Goal: Task Accomplishment & Management: Use online tool/utility

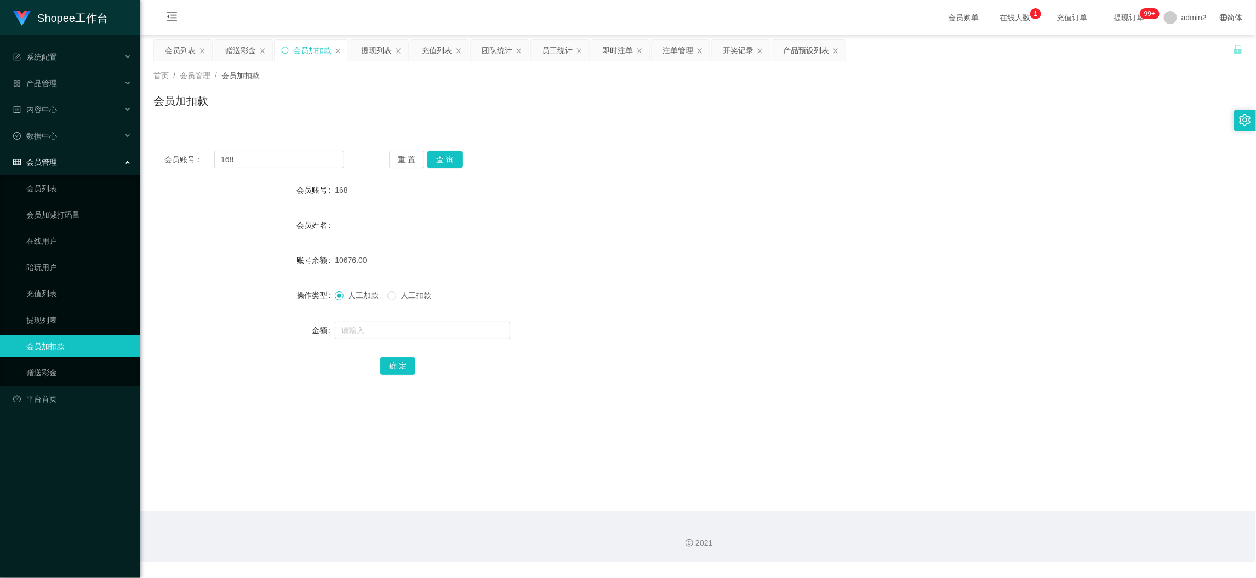
click at [907, 512] on div "2021" at bounding box center [697, 536] width 1115 height 51
click at [369, 48] on div "提现列表" at bounding box center [376, 50] width 31 height 21
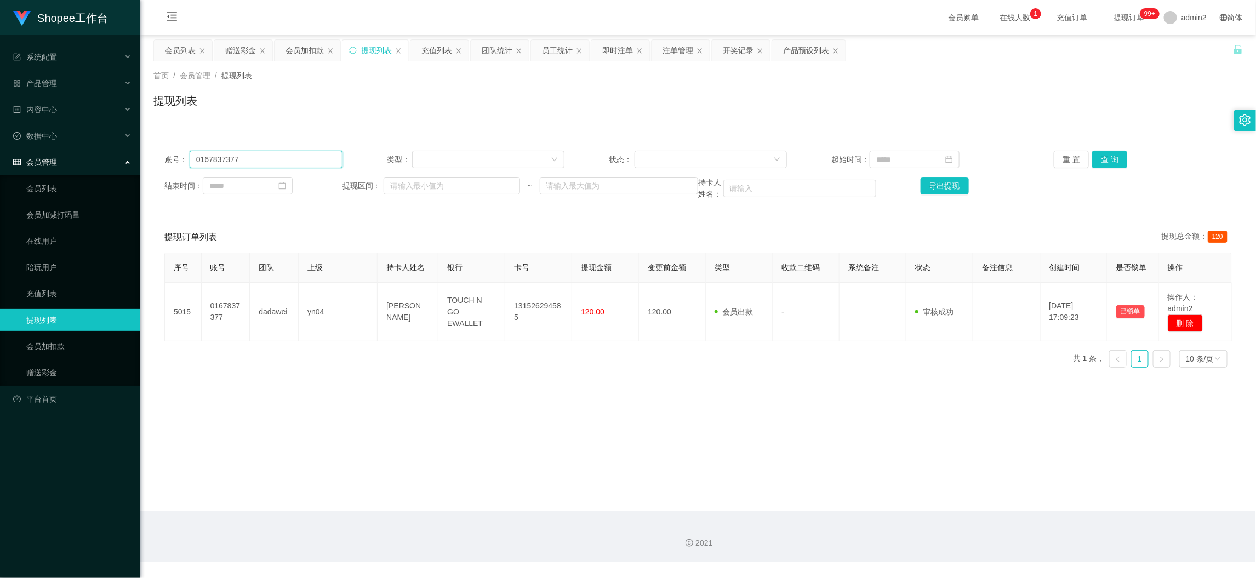
click at [274, 160] on input "0167837377" at bounding box center [266, 160] width 153 height 18
click at [284, 184] on input at bounding box center [248, 186] width 90 height 18
click at [284, 352] on link "今天" at bounding box center [278, 351] width 15 height 21
type input "**********"
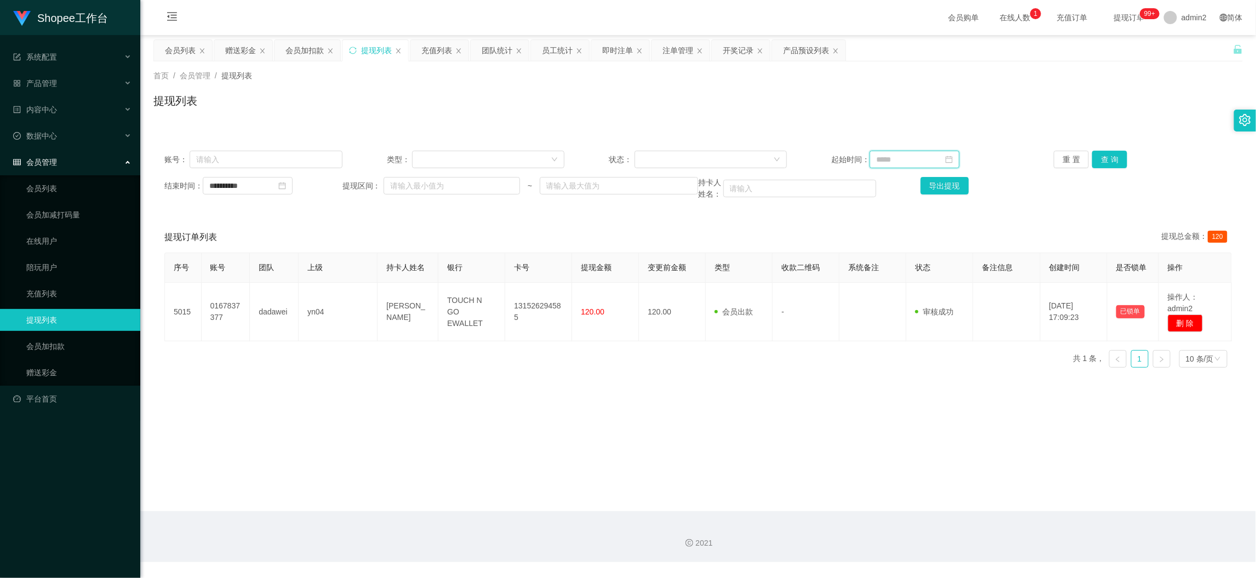
click at [899, 162] on input at bounding box center [914, 160] width 90 height 18
click at [937, 322] on link "今天" at bounding box center [940, 324] width 15 height 21
type input "**********"
click at [700, 151] on div at bounding box center [710, 160] width 152 height 18
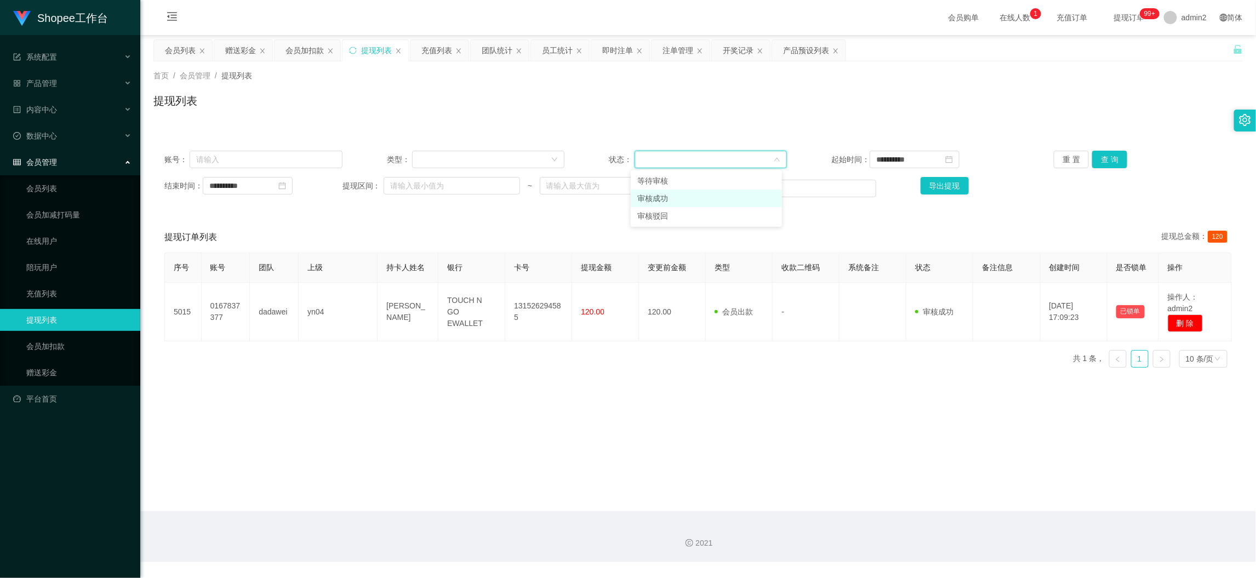
click at [693, 196] on li "审核成功" at bounding box center [705, 199] width 151 height 18
click at [1084, 160] on div "重 置 查 询" at bounding box center [1142, 160] width 178 height 18
click at [1109, 159] on button "查 询" at bounding box center [1109, 160] width 35 height 18
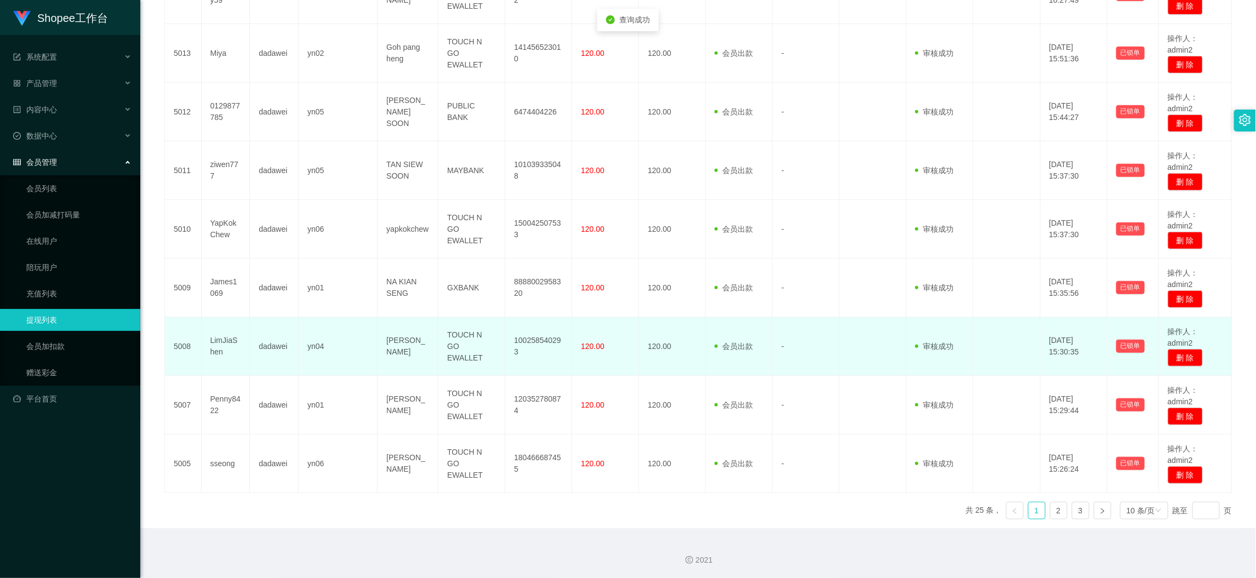
scroll to position [377, 0]
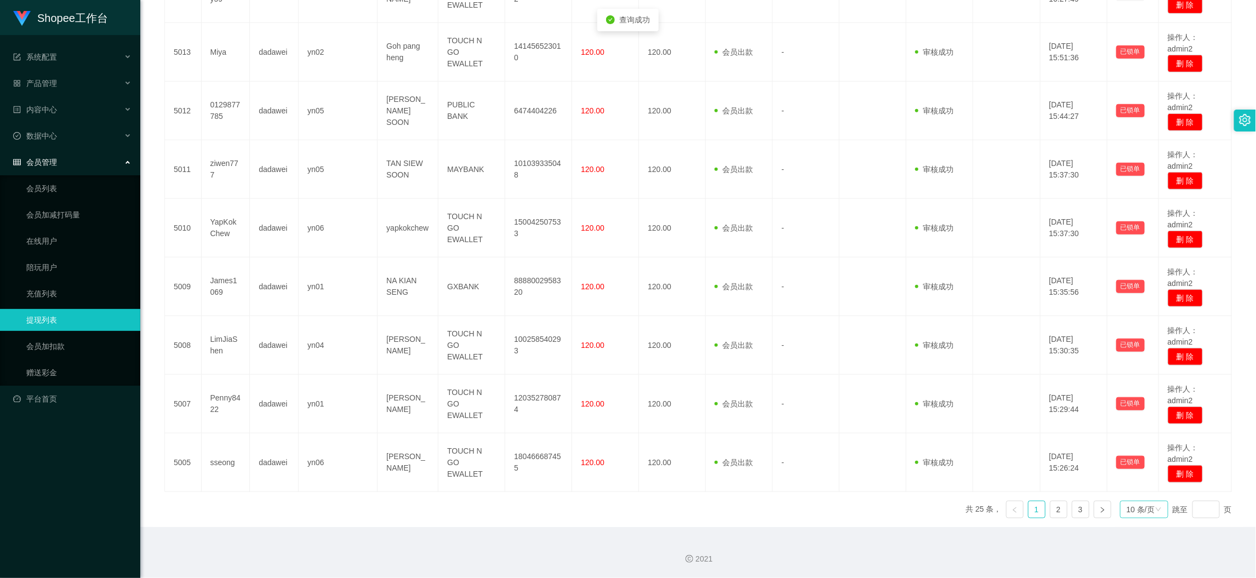
click at [1133, 509] on div "10 条/页" at bounding box center [1140, 509] width 28 height 16
click at [1147, 490] on li "1000 条/页" at bounding box center [1135, 491] width 50 height 18
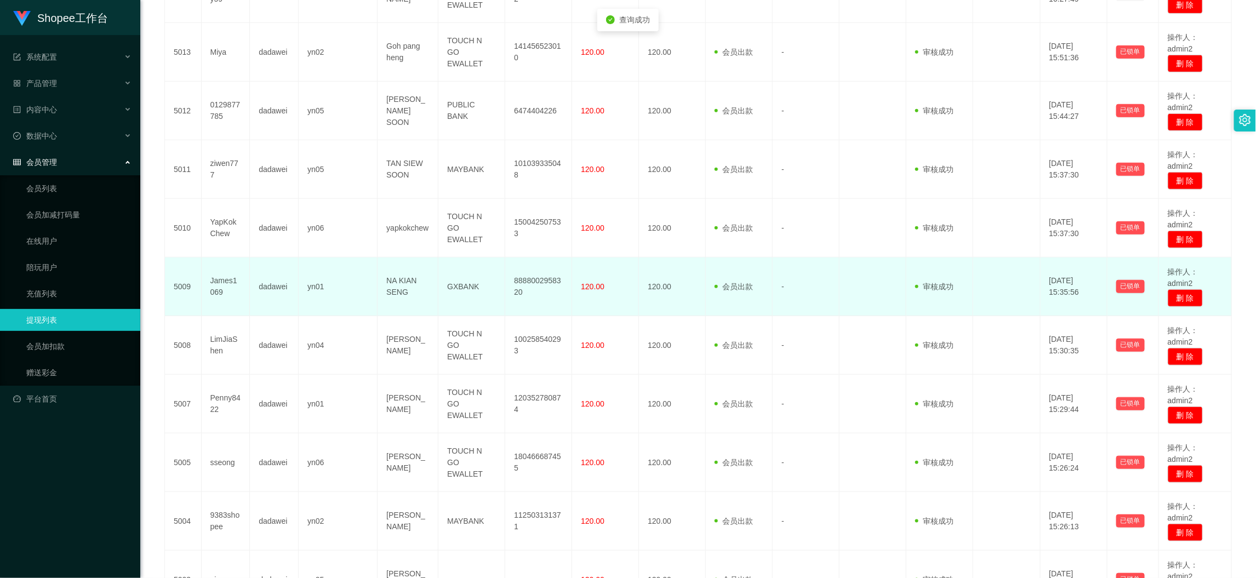
scroll to position [0, 0]
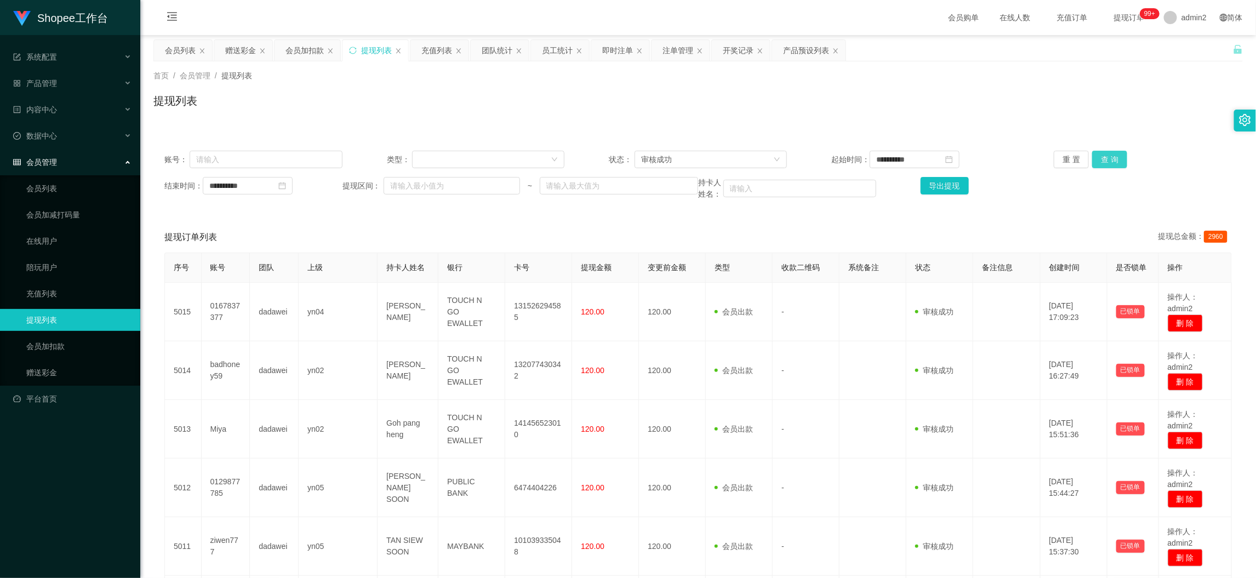
click at [1114, 158] on button "查 询" at bounding box center [1109, 160] width 35 height 18
click at [948, 187] on button "导出提现" at bounding box center [944, 186] width 48 height 18
click at [481, 51] on div "团队统计" at bounding box center [500, 50] width 58 height 21
click at [496, 49] on div "团队统计" at bounding box center [496, 50] width 31 height 21
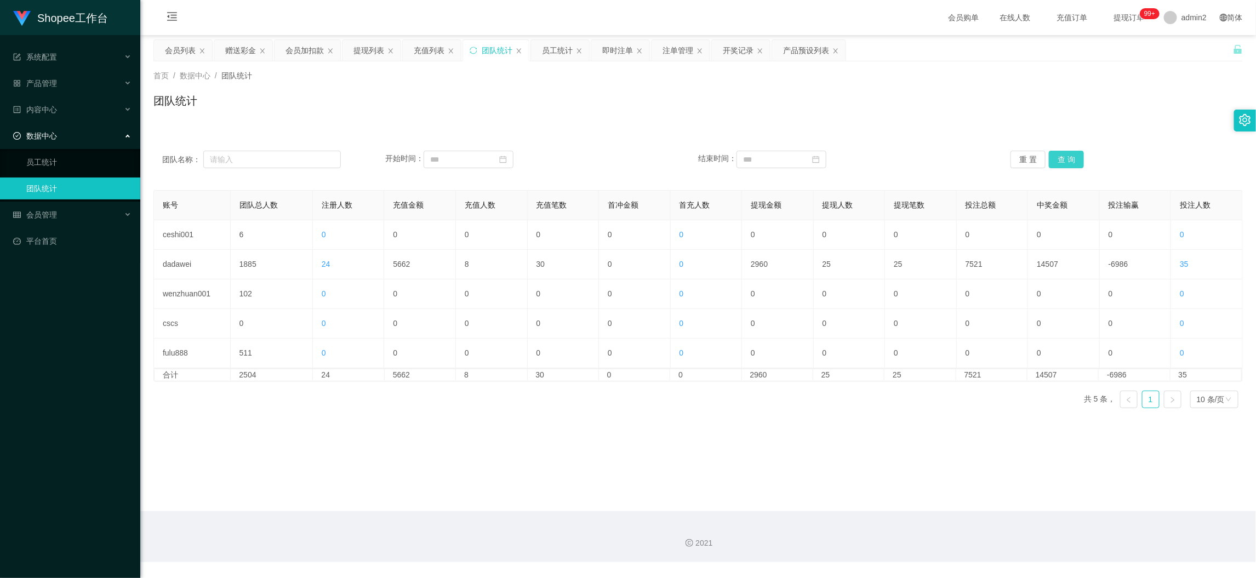
click at [1060, 156] on button "查 询" at bounding box center [1065, 160] width 35 height 18
click at [870, 415] on div "账号 团队总人数 注册人数 充值金额 充值人数 充值笔数 首冲金额 首充人数 提现金额 提现人数 提现笔数 投注总额 中奖金额 投注输赢 投注人数 ceshi…" at bounding box center [697, 303] width 1089 height 227
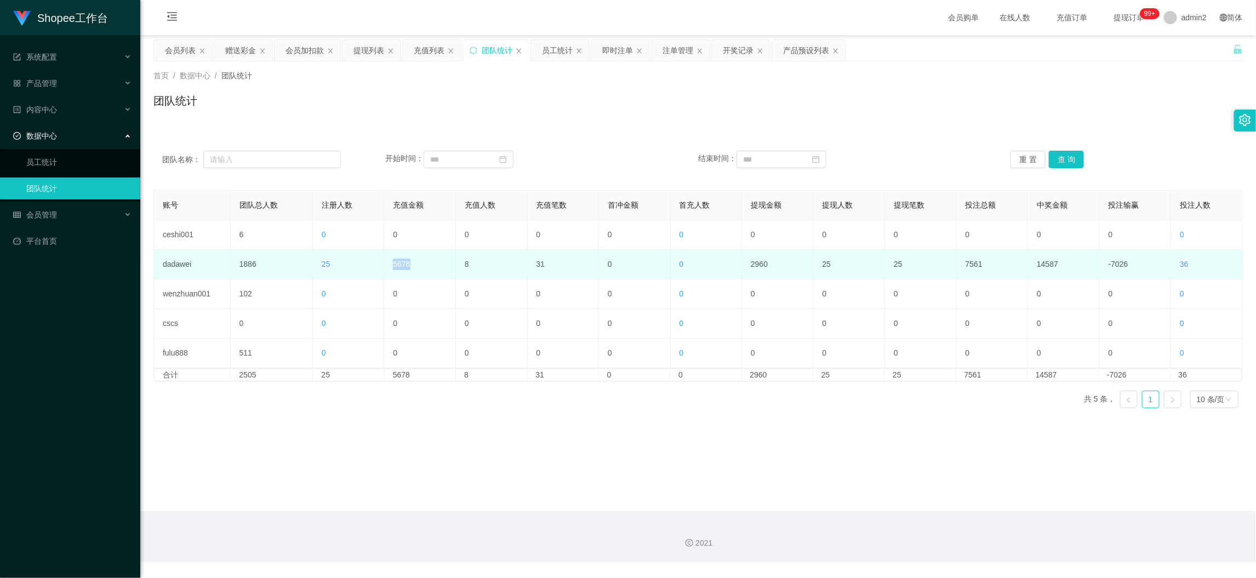
drag, startPoint x: 397, startPoint y: 269, endPoint x: 411, endPoint y: 271, distance: 14.3
click at [411, 271] on td "5678" at bounding box center [420, 265] width 72 height 30
copy td "5678"
